Goal: Task Accomplishment & Management: Manage account settings

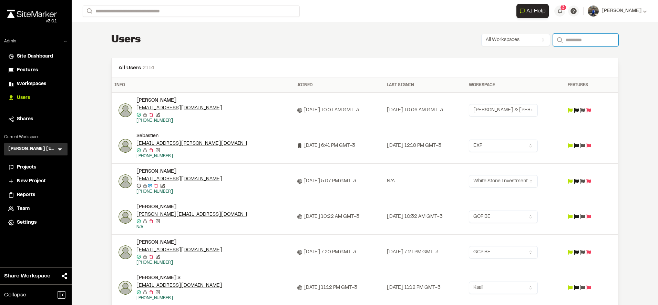
click at [585, 42] on input "Search" at bounding box center [585, 40] width 65 height 12
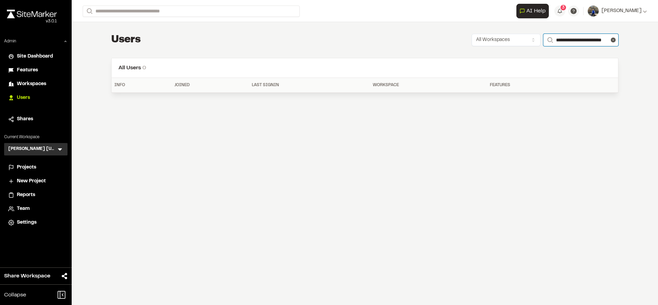
scroll to position [0, 13]
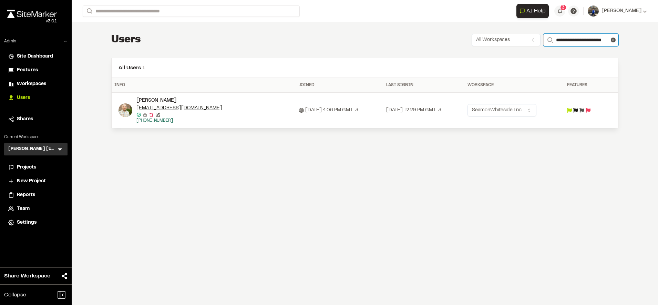
type input "**********"
click at [122, 111] on img at bounding box center [126, 110] width 14 height 14
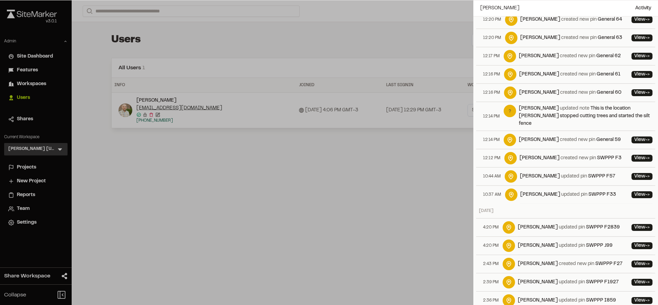
scroll to position [0, 0]
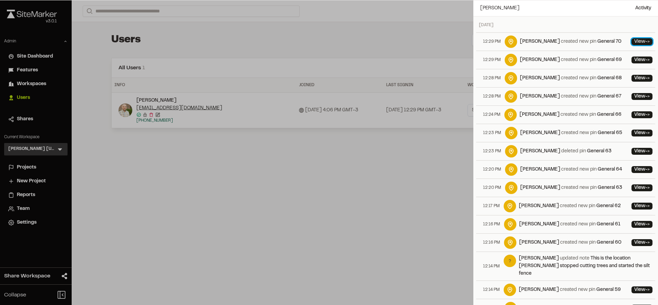
click at [631, 42] on link "View ->" at bounding box center [641, 41] width 21 height 7
click at [296, 39] on div at bounding box center [329, 152] width 658 height 305
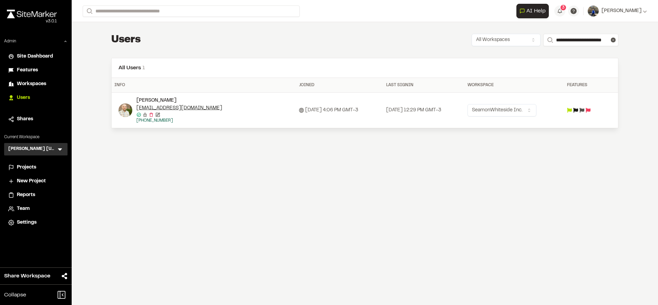
click at [593, 113] on td at bounding box center [584, 110] width 41 height 35
click at [584, 108] on div at bounding box center [584, 110] width 35 height 5
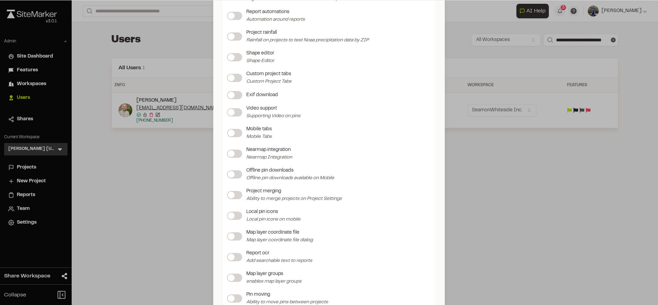
scroll to position [562, 0]
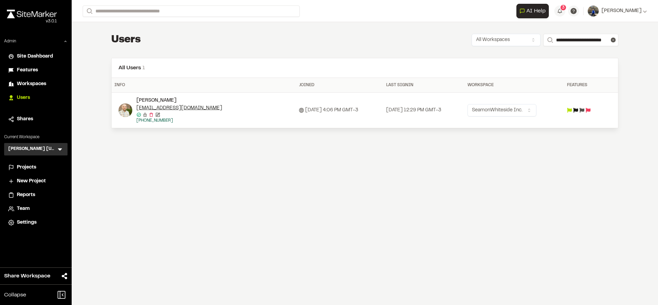
click at [481, 170] on div "Update Feature Flags Feature Flags Project storage enabled Reports iframe Toggl…" at bounding box center [329, 158] width 658 height 305
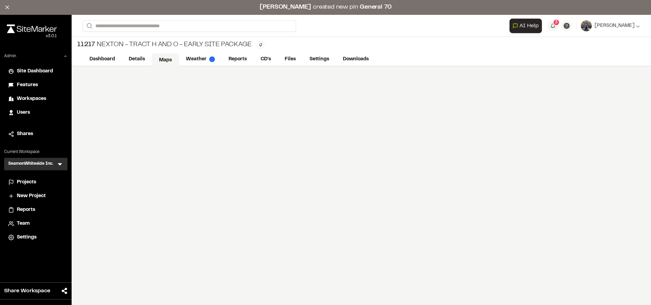
click at [168, 61] on link "Maps" at bounding box center [165, 59] width 27 height 13
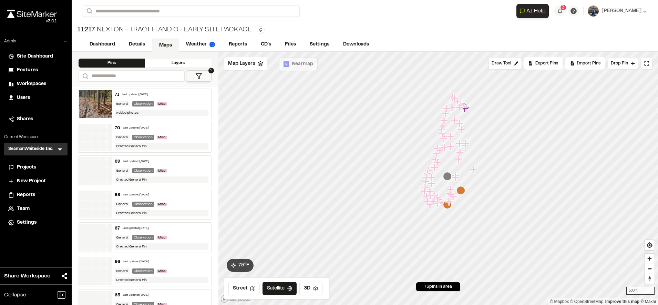
click at [181, 198] on div "68 Last updated Oct 1, 2025 General Observation Misc Created General Pin" at bounding box center [161, 204] width 99 height 30
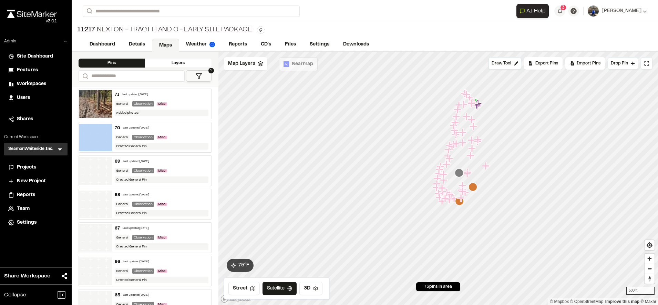
click at [179, 110] on div "Added photos" at bounding box center [162, 113] width 94 height 7
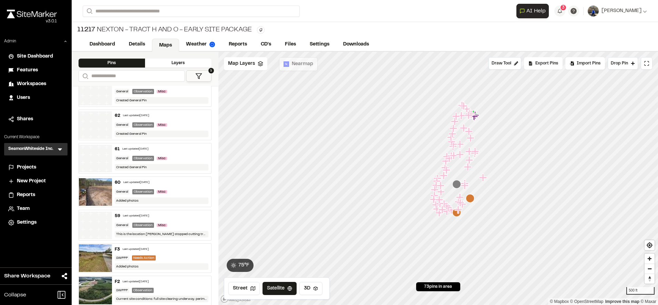
scroll to position [278, 0]
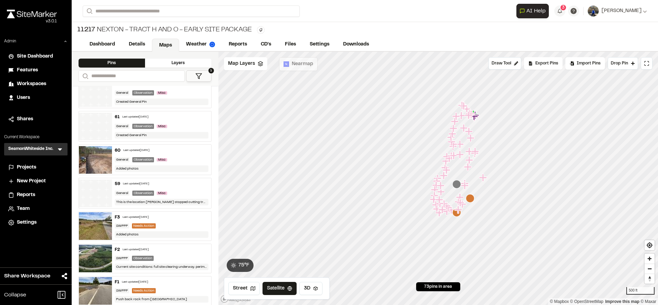
click at [182, 152] on div "60 Last updated Oct 1, 2025" at bounding box center [162, 150] width 94 height 6
click at [184, 123] on div "General Observation Misc" at bounding box center [162, 126] width 94 height 6
click at [183, 151] on div "60 Last updated Oct 1, 2025" at bounding box center [162, 150] width 94 height 6
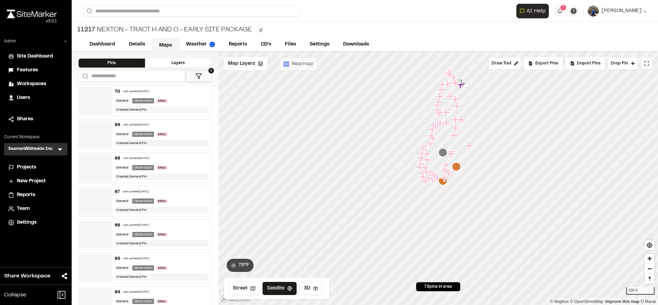
scroll to position [0, 0]
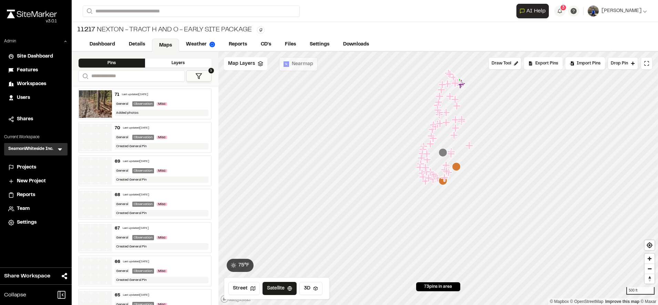
click at [178, 132] on div "70 Last updated Oct 1, 2025 General Observation Misc Created General Pin" at bounding box center [161, 137] width 99 height 30
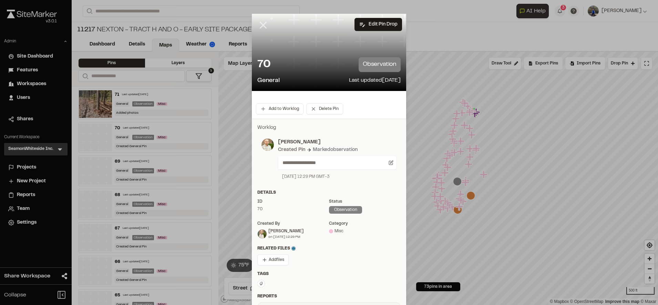
click at [263, 27] on icon at bounding box center [263, 25] width 12 height 12
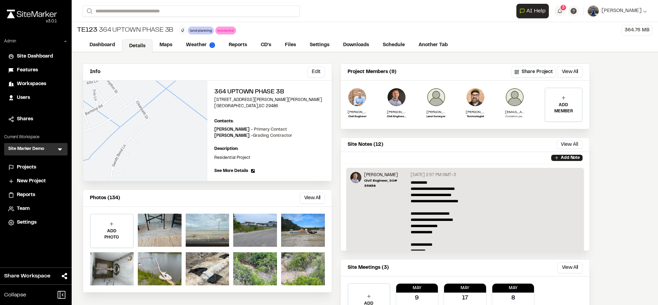
click at [34, 79] on li "Workspaces" at bounding box center [35, 84] width 63 height 13
click at [35, 84] on span "Workspaces" at bounding box center [31, 84] width 29 height 8
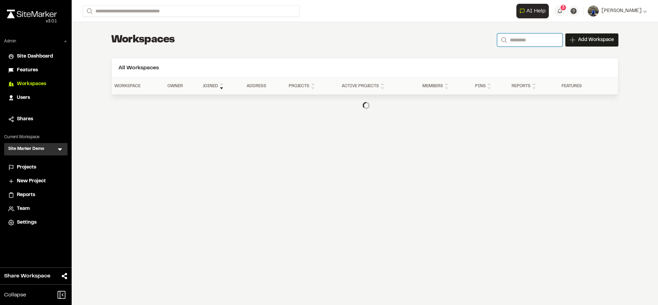
click at [531, 37] on input "Search" at bounding box center [529, 39] width 65 height 13
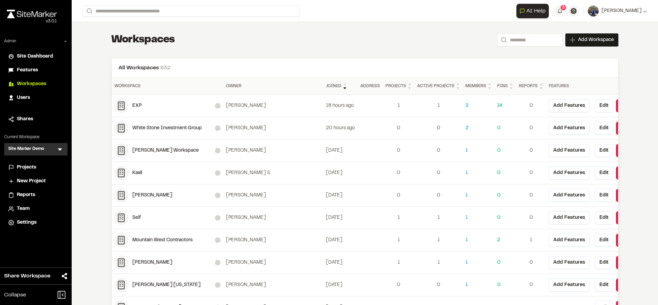
click at [59, 151] on icon at bounding box center [59, 149] width 7 height 7
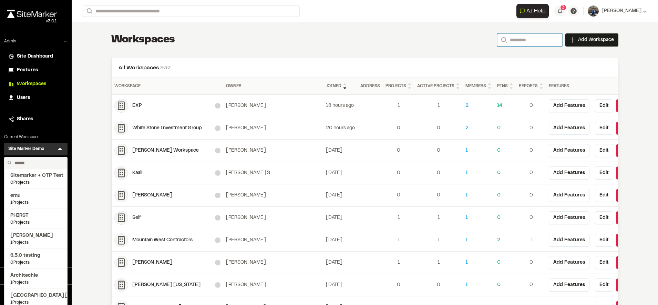
click at [520, 44] on input "Search" at bounding box center [529, 39] width 65 height 13
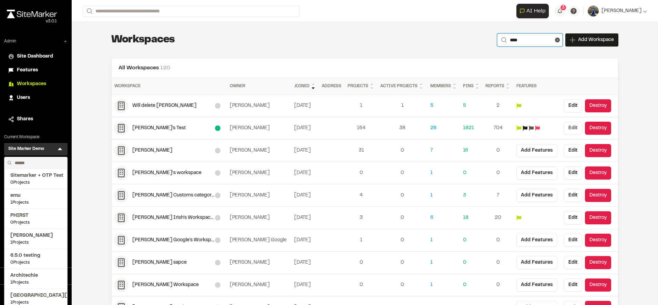
type input "****"
click at [564, 127] on button "Edit" at bounding box center [573, 128] width 18 height 13
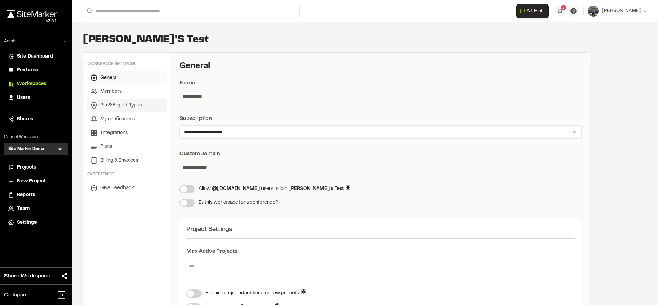
click at [120, 106] on span "Pin & Report Types" at bounding box center [121, 106] width 42 height 8
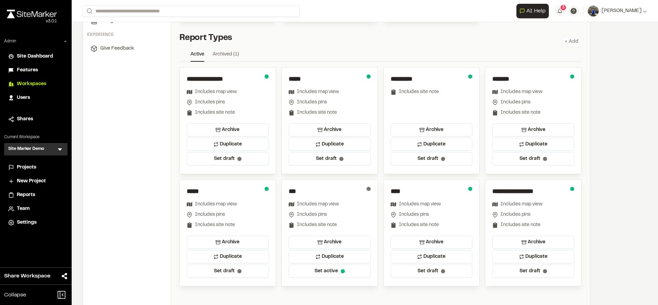
scroll to position [141, 0]
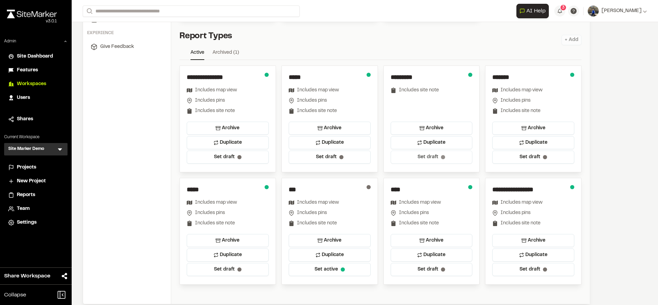
click at [437, 152] on button "Set draft" at bounding box center [432, 157] width 82 height 13
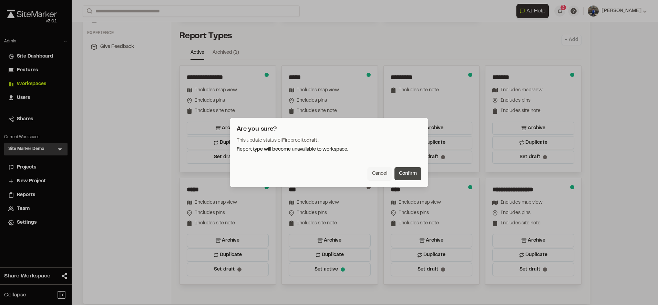
click at [405, 172] on button "Confirm" at bounding box center [407, 173] width 27 height 13
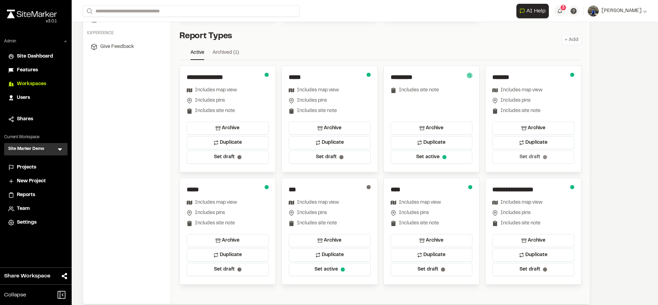
click at [537, 156] on span "Set draft" at bounding box center [530, 157] width 21 height 7
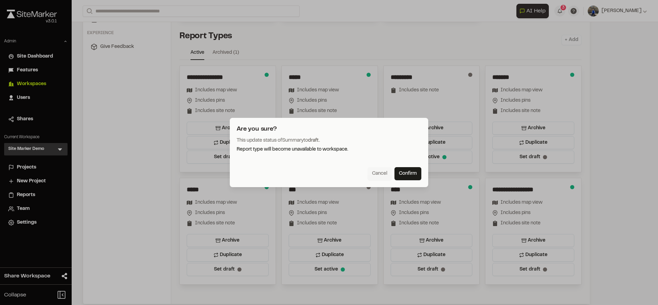
click at [382, 174] on button "Cancel" at bounding box center [380, 173] width 24 height 13
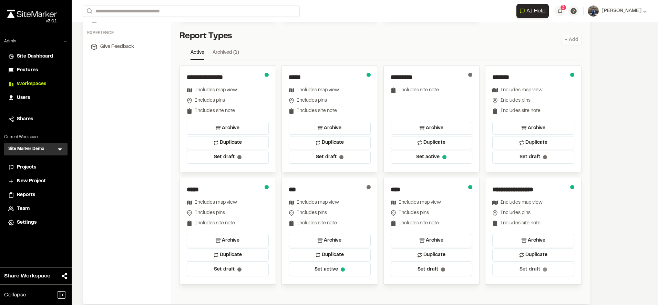
click at [539, 271] on span "Set draft" at bounding box center [530, 269] width 21 height 7
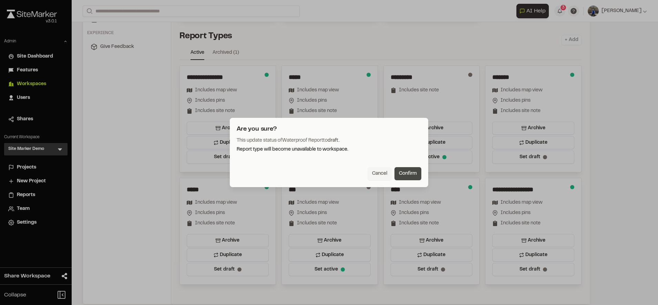
click at [397, 173] on button "Confirm" at bounding box center [407, 173] width 27 height 13
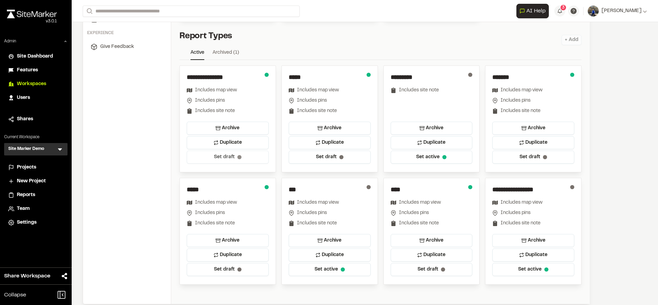
click at [248, 155] on button "Set draft" at bounding box center [228, 157] width 82 height 13
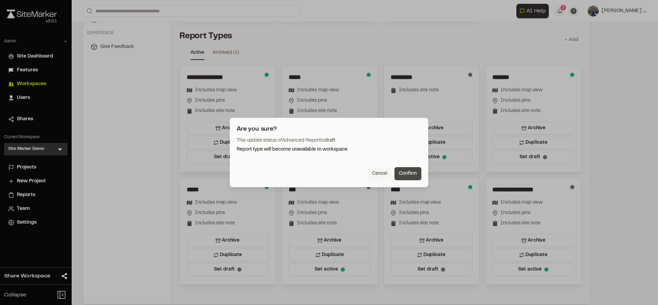
click at [405, 171] on button "Confirm" at bounding box center [407, 173] width 27 height 13
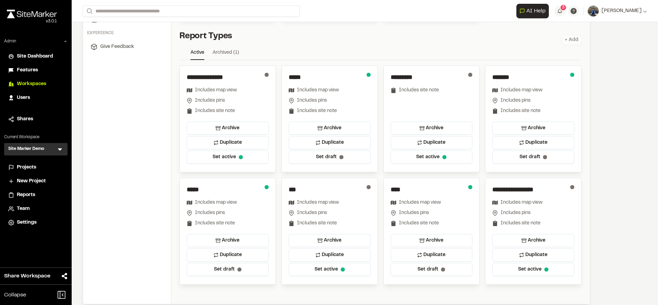
click at [26, 70] on span "Features" at bounding box center [27, 70] width 21 height 8
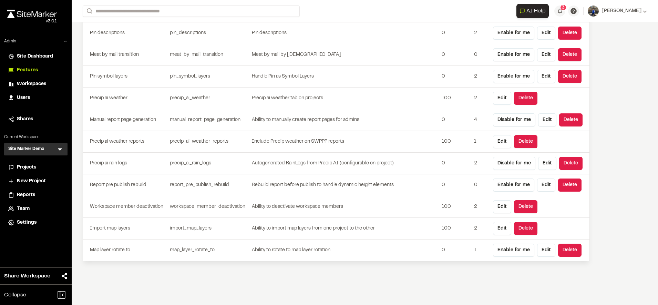
scroll to position [1959, 0]
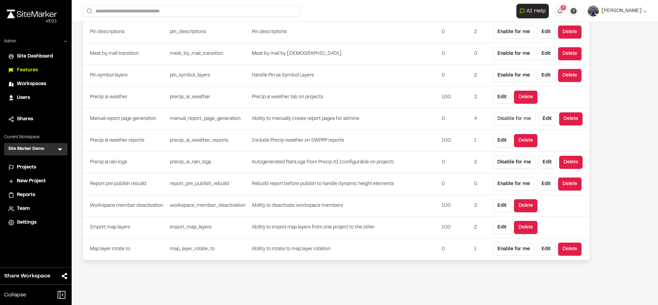
click at [510, 121] on button "Disable for me" at bounding box center [514, 118] width 42 height 13
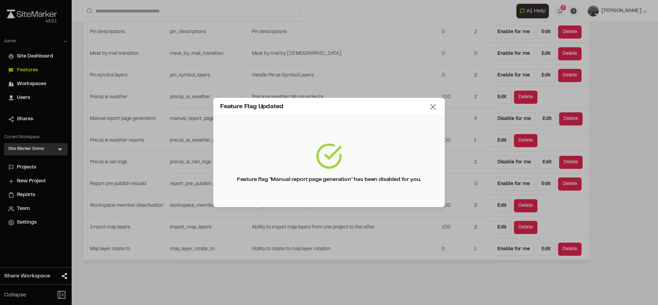
click at [434, 109] on icon at bounding box center [433, 107] width 10 height 10
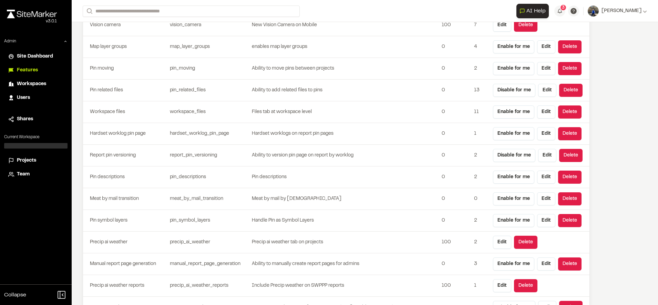
scroll to position [1960, 0]
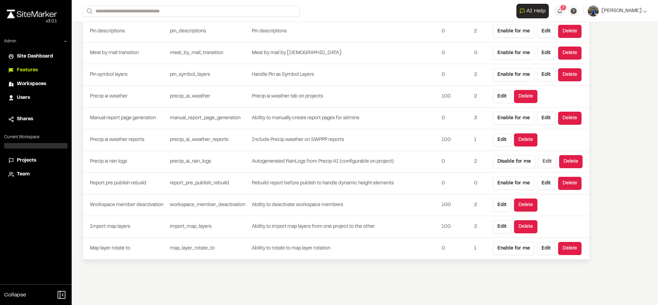
click at [539, 160] on button "Edit" at bounding box center [547, 161] width 18 height 13
type input "**********"
type input "*"
type input "*******"
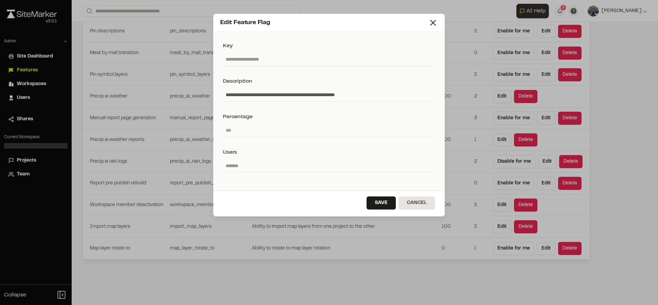
click at [360, 135] on input "*" at bounding box center [329, 130] width 212 height 13
type input "***"
click at [380, 200] on button "Save" at bounding box center [381, 202] width 29 height 13
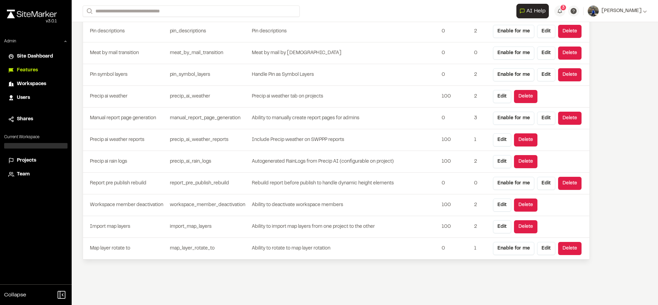
click at [17, 160] on span "Projects" at bounding box center [26, 161] width 19 height 8
